Goal: Find specific page/section: Find specific page/section

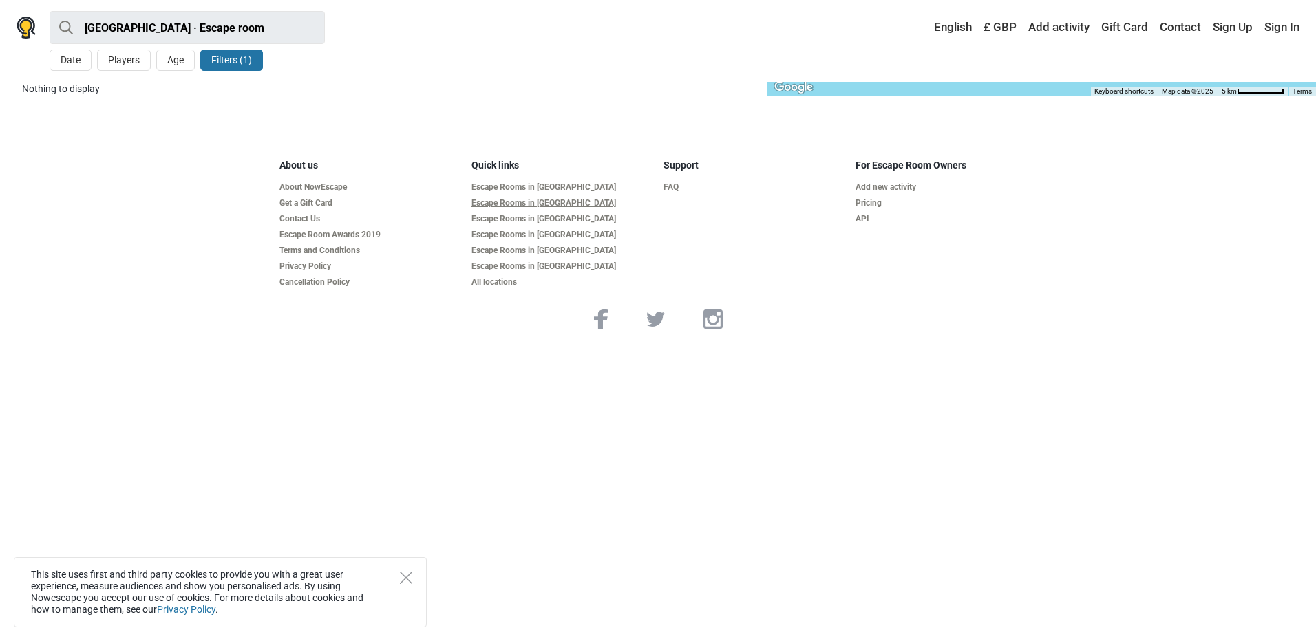
click at [544, 200] on link "Escape Rooms in [GEOGRAPHIC_DATA]" at bounding box center [561, 203] width 181 height 10
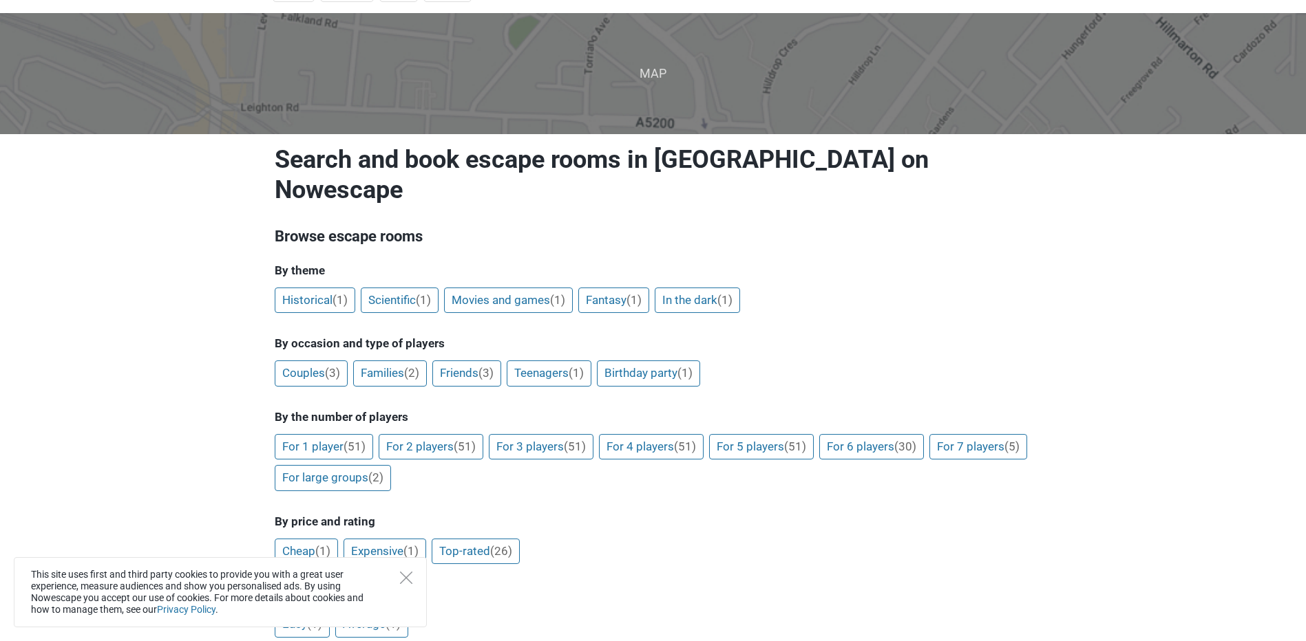
scroll to position [138, 0]
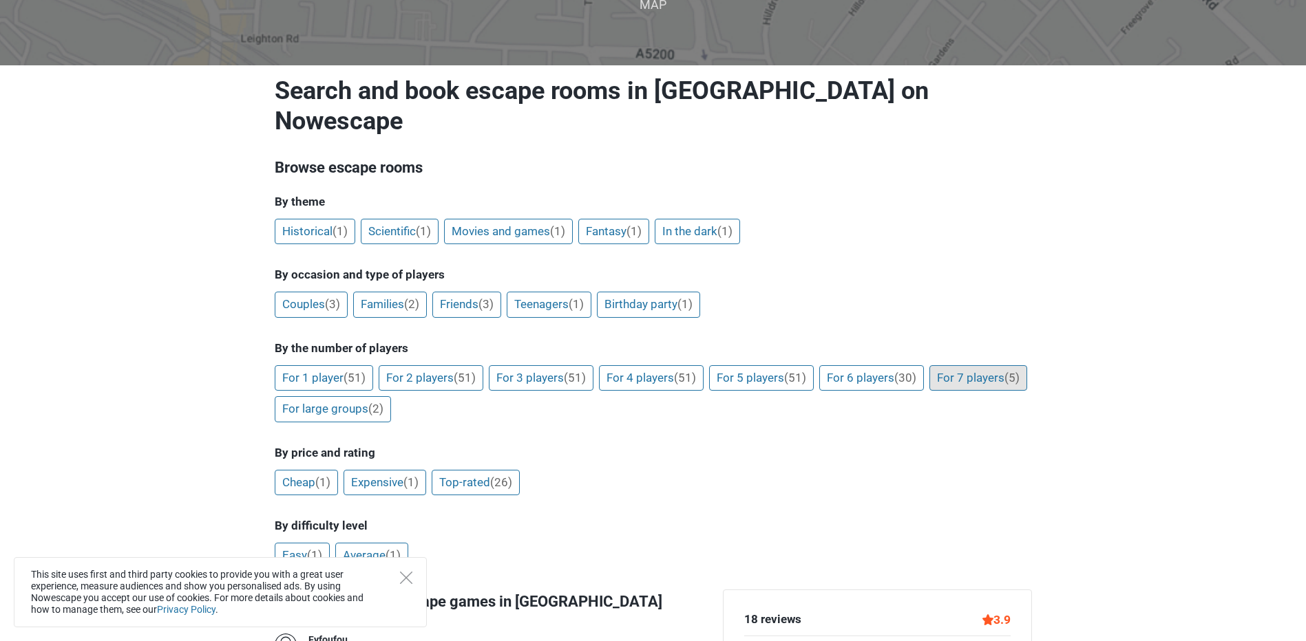
click at [929, 374] on link "For 7 players (5)" at bounding box center [978, 378] width 98 height 26
